Goal: Task Accomplishment & Management: Complete application form

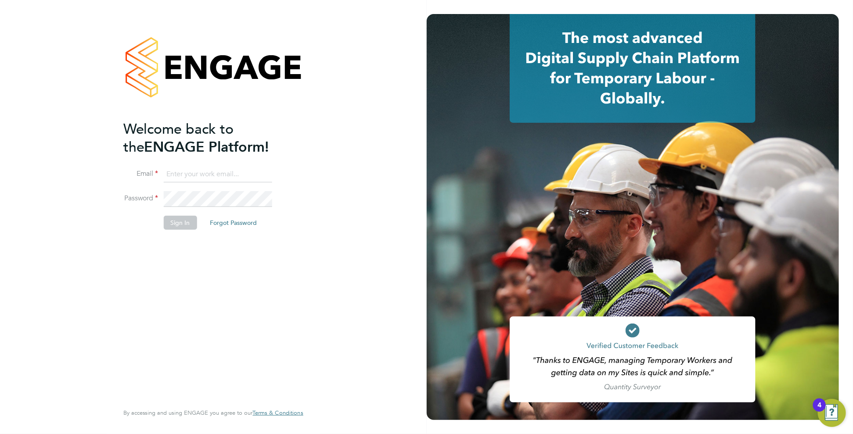
type input "[PERSON_NAME][EMAIL_ADDRESS][DOMAIN_NAME]"
click at [183, 224] on button "Sign In" at bounding box center [180, 223] width 33 height 14
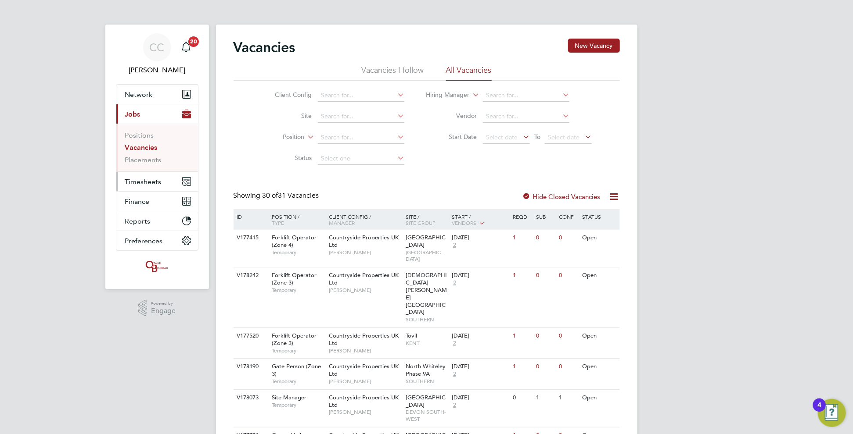
click at [143, 176] on button "Timesheets" at bounding box center [157, 181] width 82 height 19
click at [144, 181] on span "Timesheets" at bounding box center [143, 182] width 36 height 8
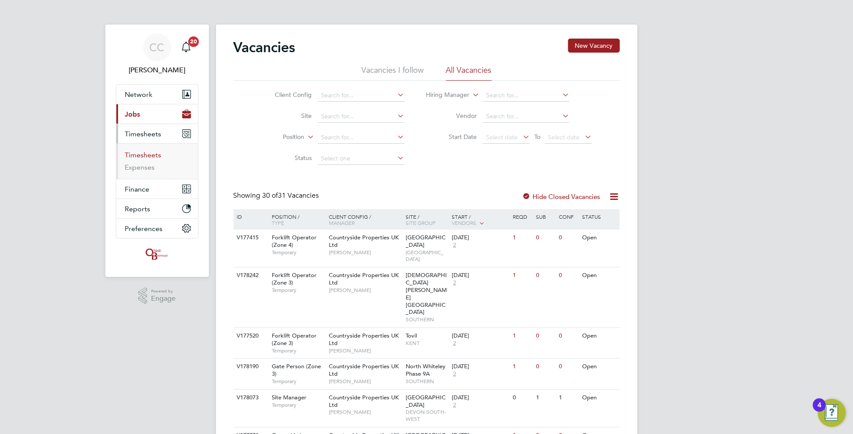
click at [156, 155] on link "Timesheets" at bounding box center [143, 155] width 36 height 8
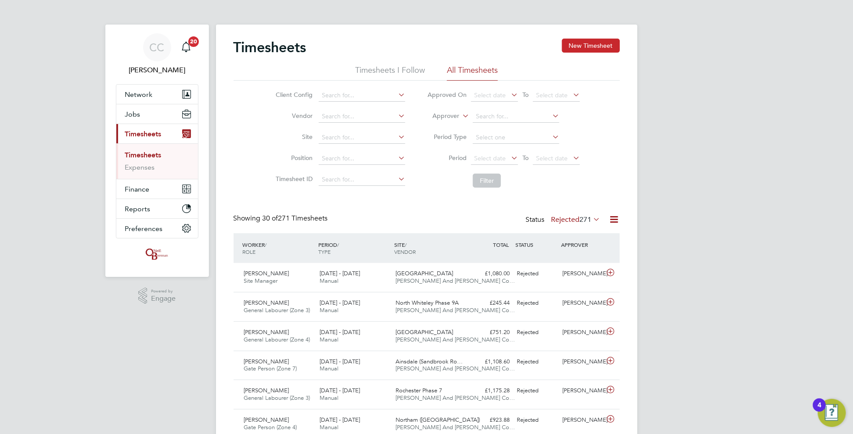
click at [596, 46] on button "New Timesheet" at bounding box center [591, 46] width 58 height 14
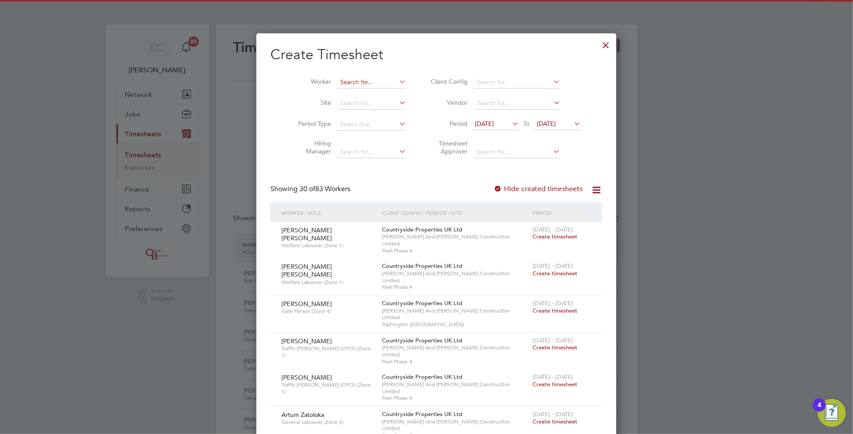
click at [342, 82] on input at bounding box center [371, 82] width 69 height 12
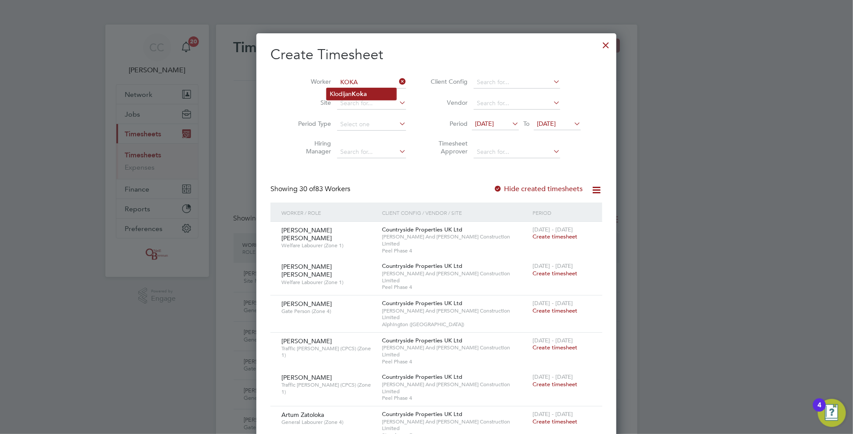
click at [373, 90] on li "Klodijan Koka" at bounding box center [362, 94] width 70 height 12
type input "Klodijan Koka"
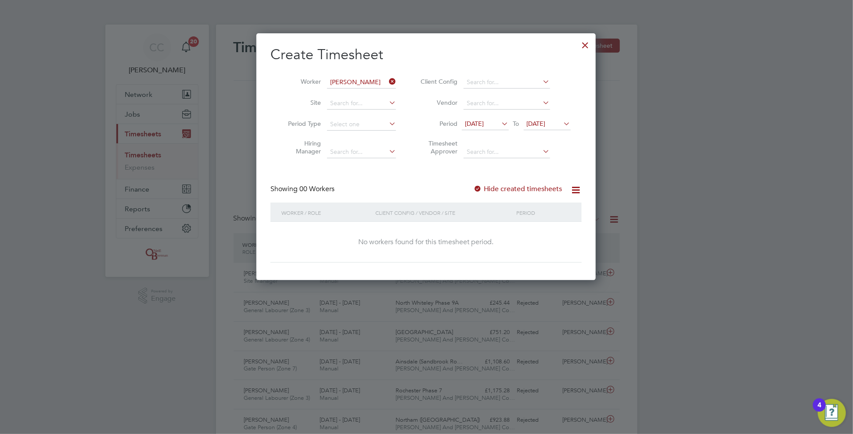
click at [485, 188] on label "Hide created timesheets" at bounding box center [517, 189] width 89 height 9
click at [546, 124] on span "04 Aug 2025" at bounding box center [536, 124] width 19 height 8
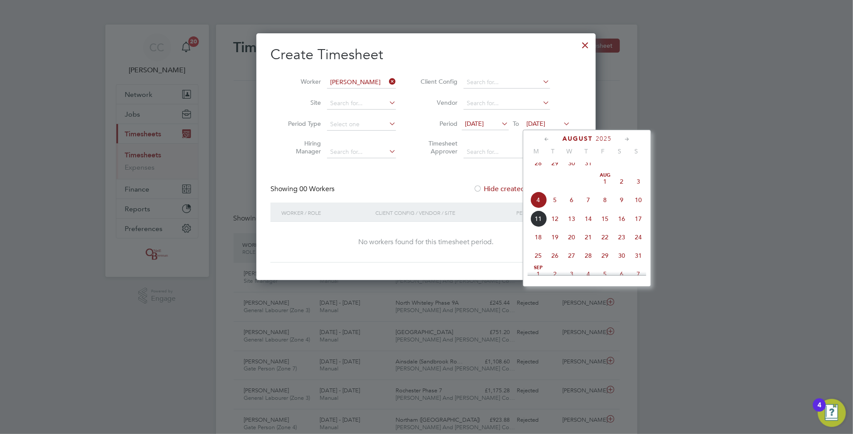
click at [633, 208] on span "10" at bounding box center [638, 200] width 17 height 17
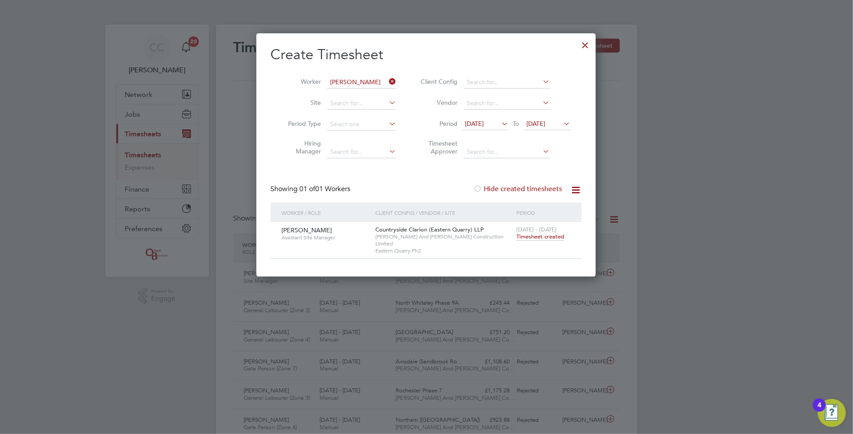
click at [535, 239] on span "Timesheet created" at bounding box center [540, 237] width 48 height 8
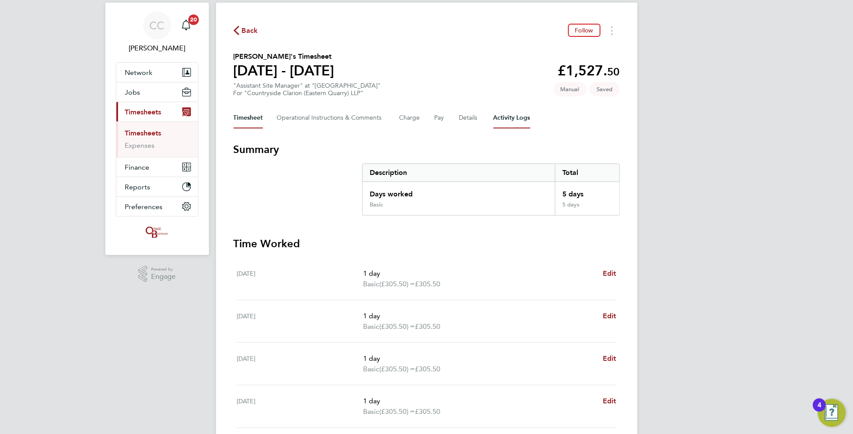
click at [520, 113] on Logs-tab "Activity Logs" at bounding box center [511, 118] width 37 height 21
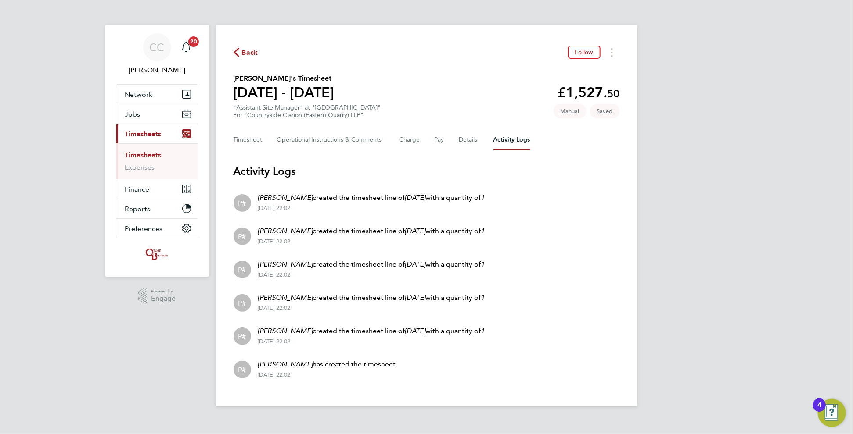
click at [254, 53] on span "Back" at bounding box center [250, 52] width 16 height 11
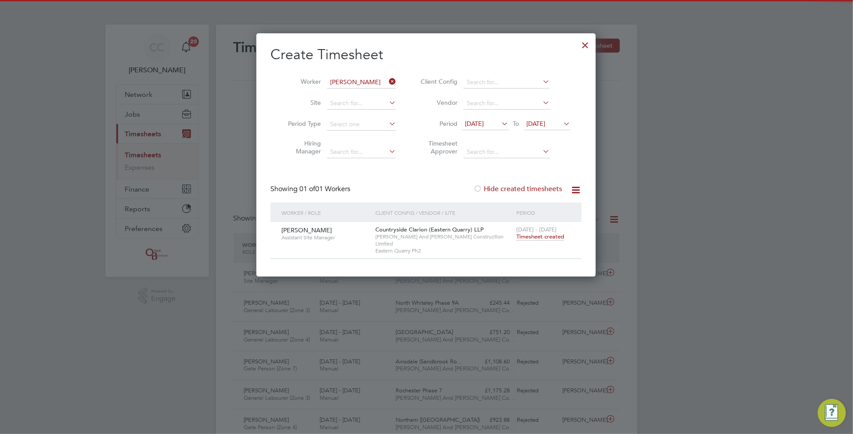
scroll to position [22, 76]
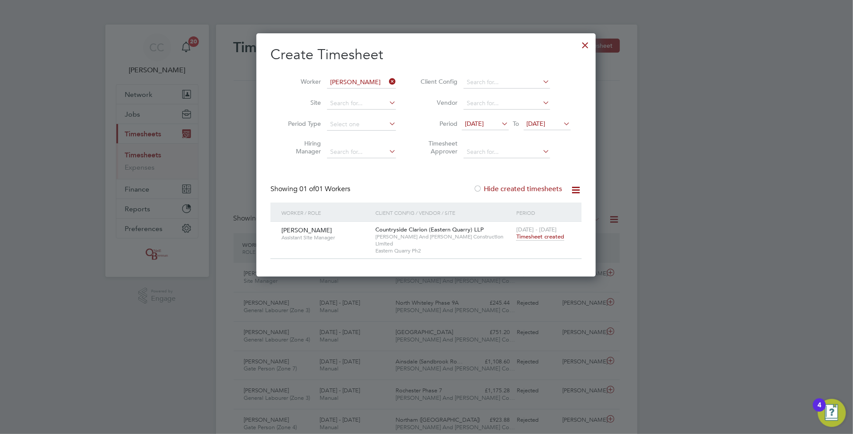
click at [535, 234] on span "Timesheet created" at bounding box center [540, 237] width 48 height 8
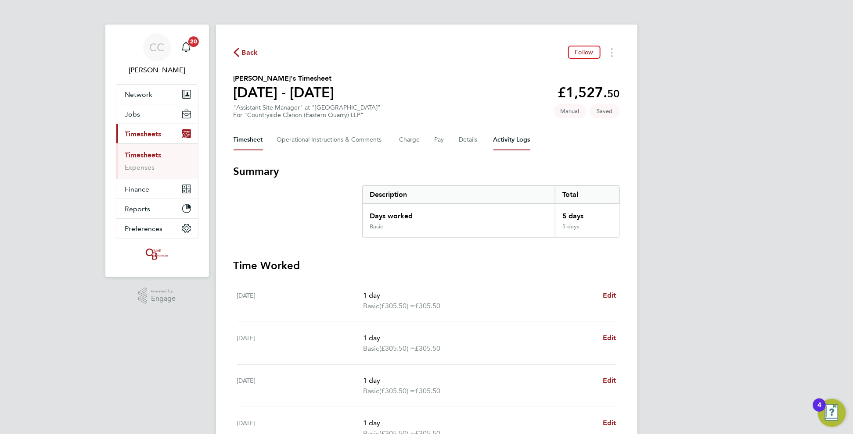
click at [502, 143] on Logs-tab "Activity Logs" at bounding box center [511, 139] width 37 height 21
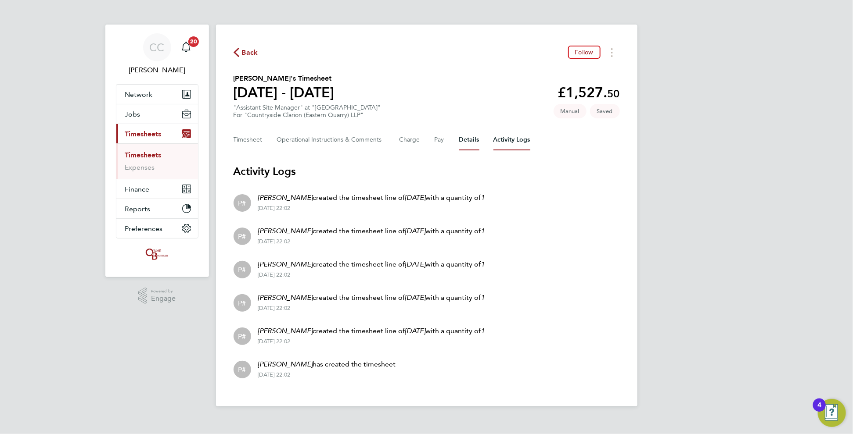
click at [475, 138] on button "Details" at bounding box center [469, 139] width 20 height 21
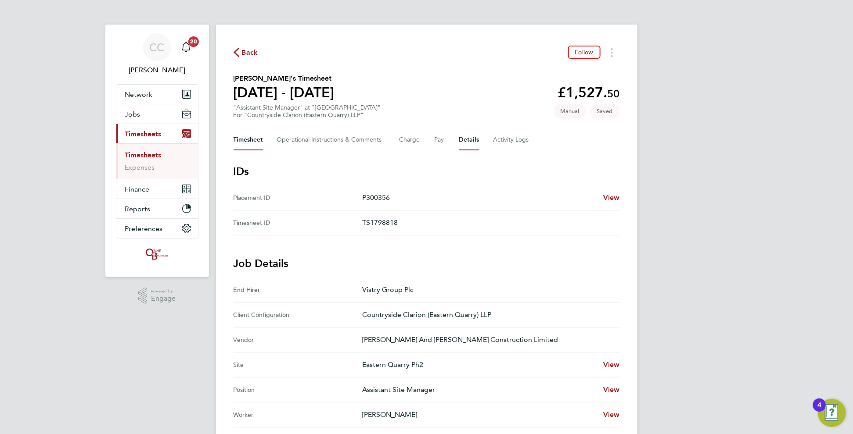
click at [253, 131] on button "Timesheet" at bounding box center [247, 139] width 29 height 21
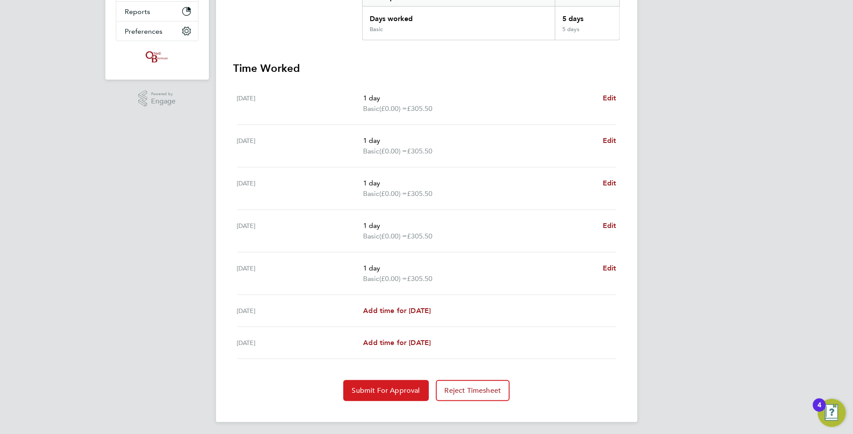
click at [401, 388] on span "Submit For Approval" at bounding box center [386, 391] width 68 height 9
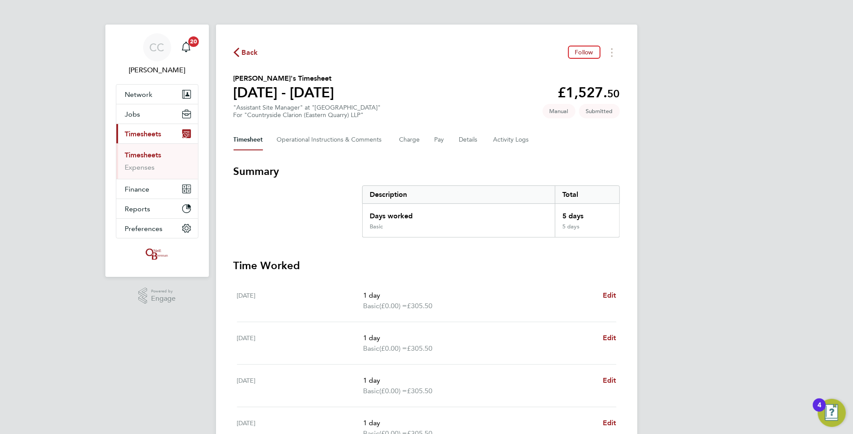
click at [249, 50] on span "Back" at bounding box center [250, 52] width 16 height 11
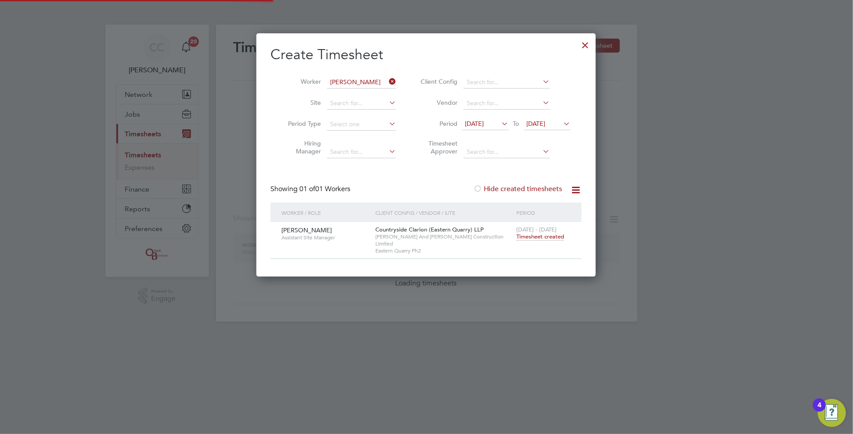
scroll to position [237, 340]
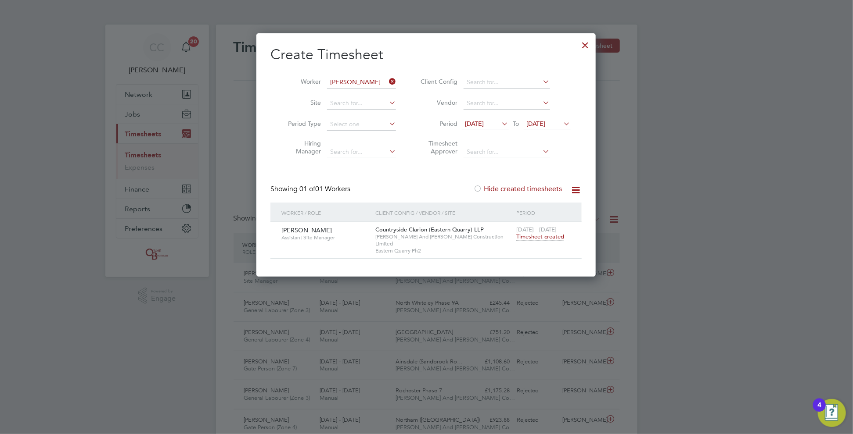
click at [582, 46] on div at bounding box center [586, 43] width 16 height 16
